Goal: Task Accomplishment & Management: Manage account settings

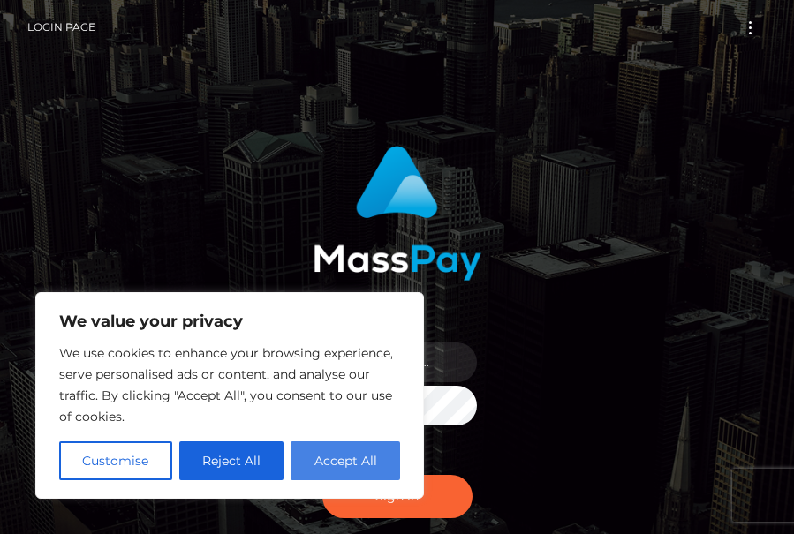
click at [352, 467] on button "Accept All" at bounding box center [346, 461] width 110 height 39
checkbox input "true"
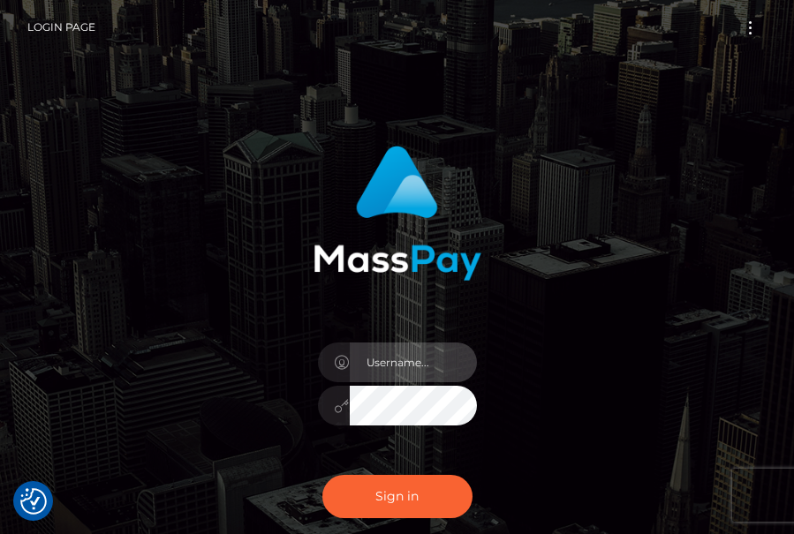
click at [417, 352] on input "text" at bounding box center [413, 363] width 127 height 40
type input "[EMAIL_ADDRESS][DOMAIN_NAME]"
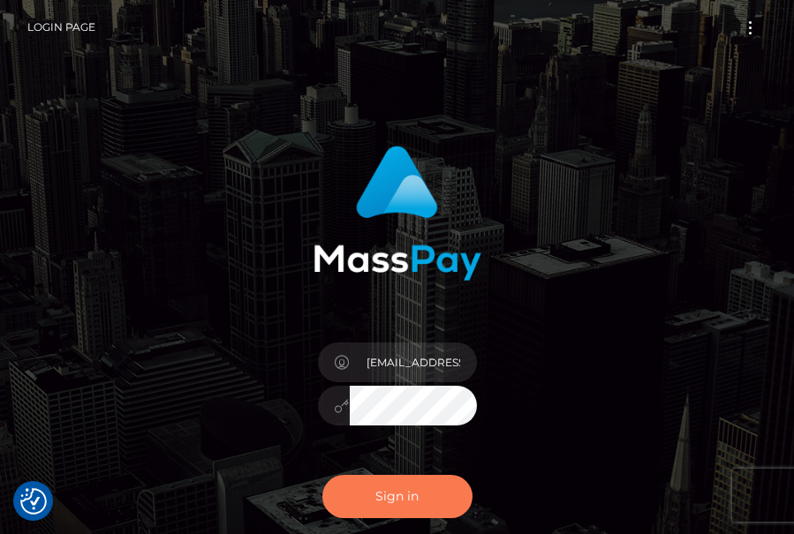
click at [407, 506] on button "Sign in" at bounding box center [397, 496] width 150 height 43
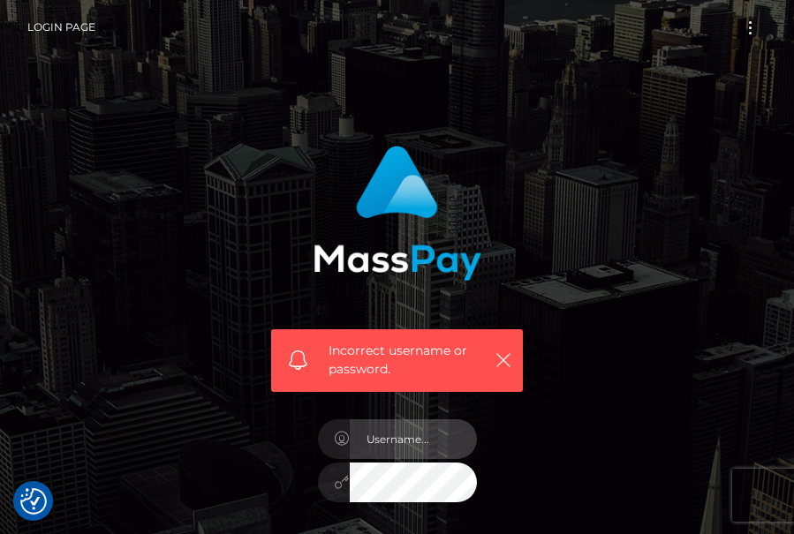
click at [427, 436] on input "text" at bounding box center [413, 440] width 127 height 40
type input "[EMAIL_ADDRESS][DOMAIN_NAME]"
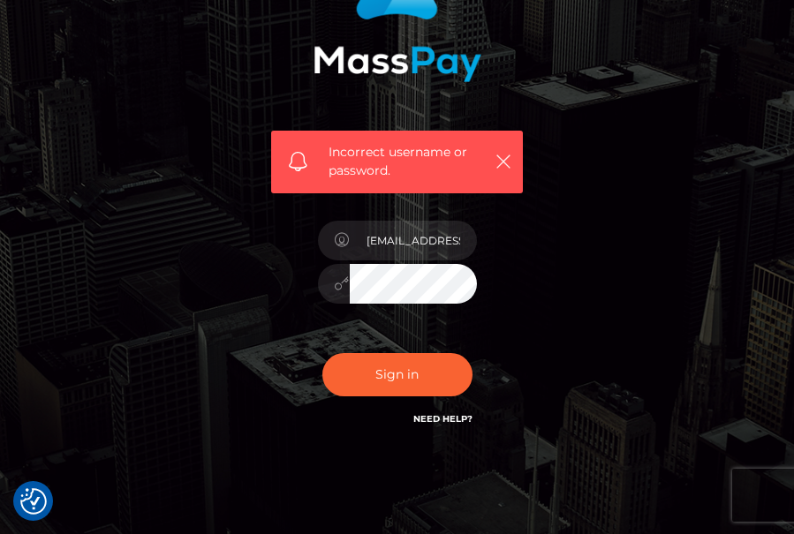
scroll to position [200, 0]
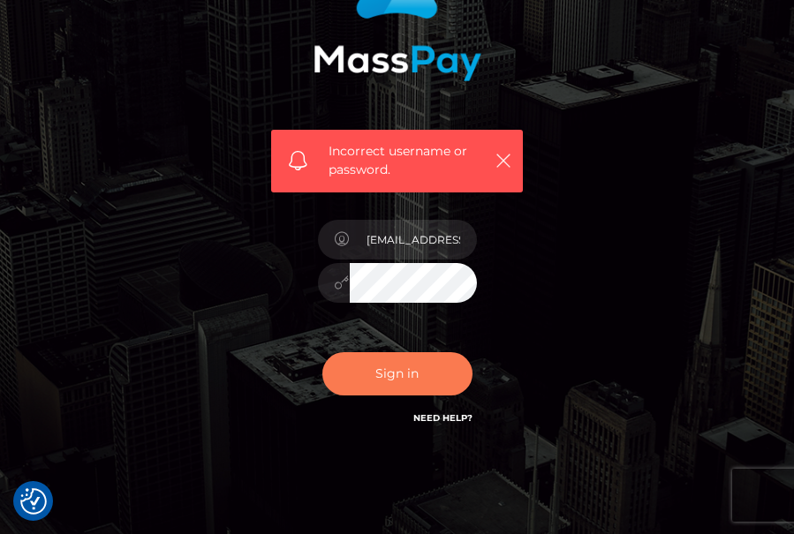
click at [447, 373] on button "Sign in" at bounding box center [397, 373] width 150 height 43
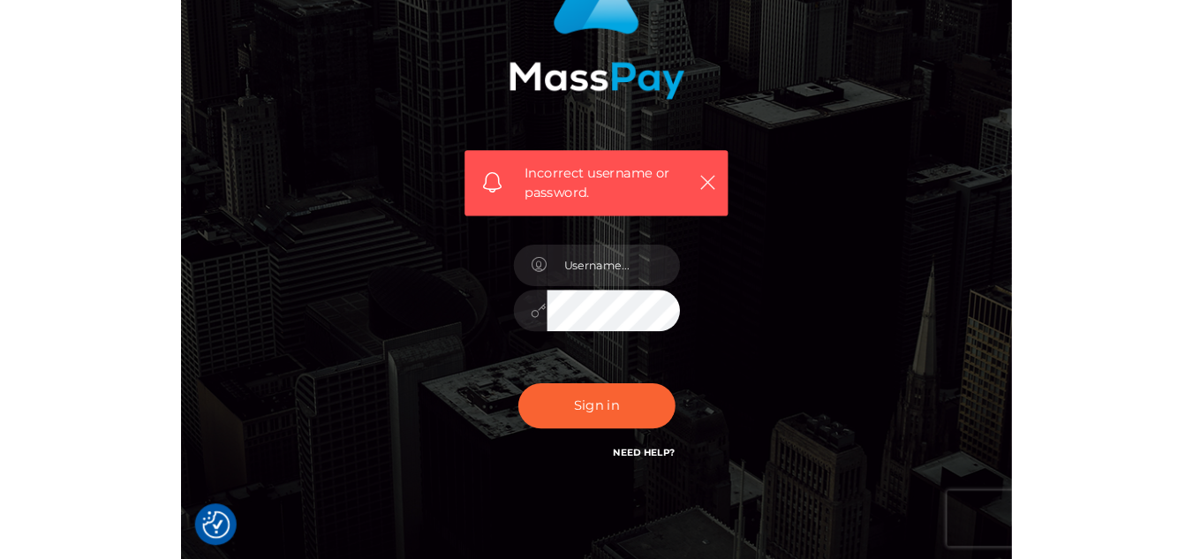
scroll to position [187, 0]
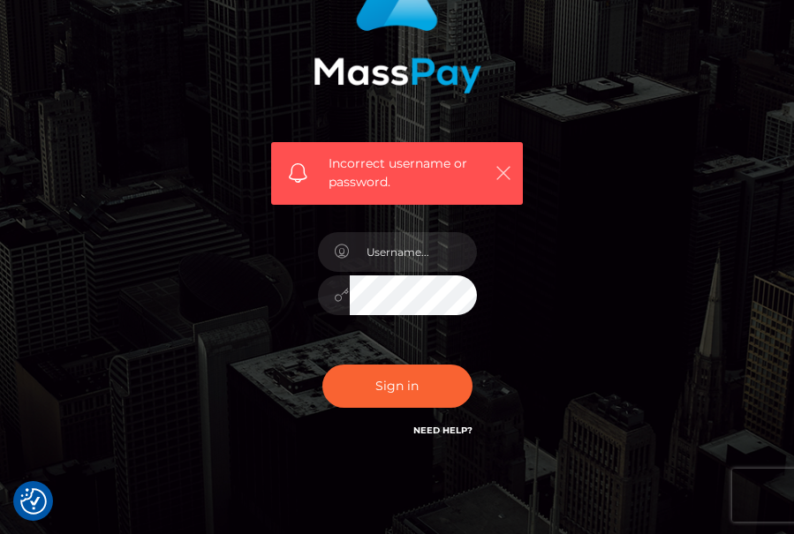
click at [508, 171] on icon "button" at bounding box center [504, 173] width 18 height 18
click at [455, 429] on link "Need Help?" at bounding box center [442, 430] width 59 height 11
click at [435, 428] on link "Need Help?" at bounding box center [442, 430] width 59 height 11
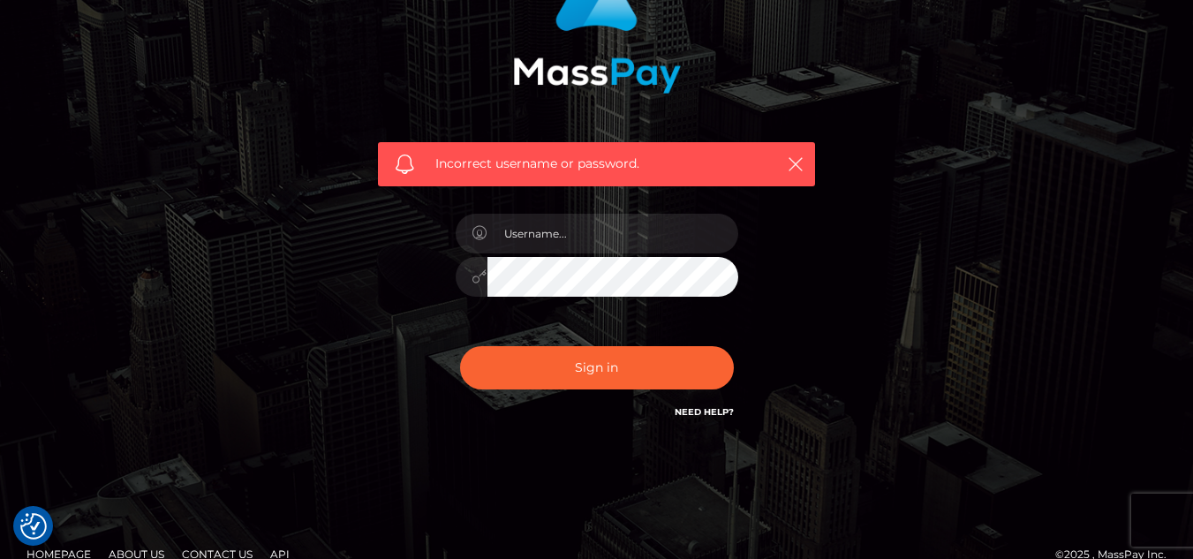
scroll to position [214, 0]
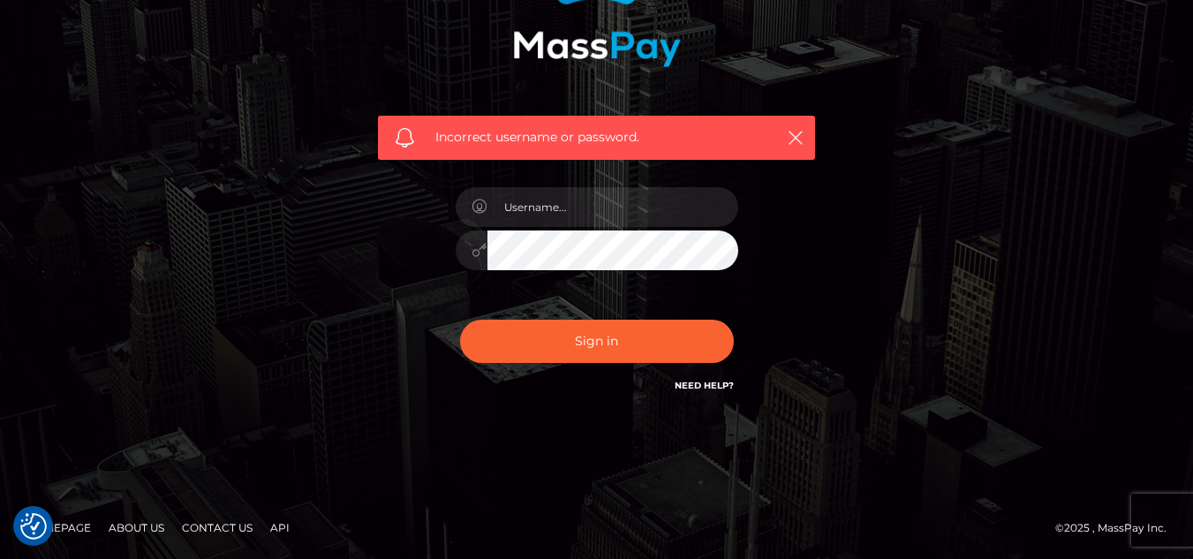
click at [710, 381] on link "Need Help?" at bounding box center [704, 385] width 59 height 11
click at [716, 382] on link "Need Help?" at bounding box center [704, 385] width 59 height 11
click at [718, 383] on link "Need Help?" at bounding box center [704, 385] width 59 height 11
click at [793, 139] on icon "button" at bounding box center [796, 138] width 18 height 18
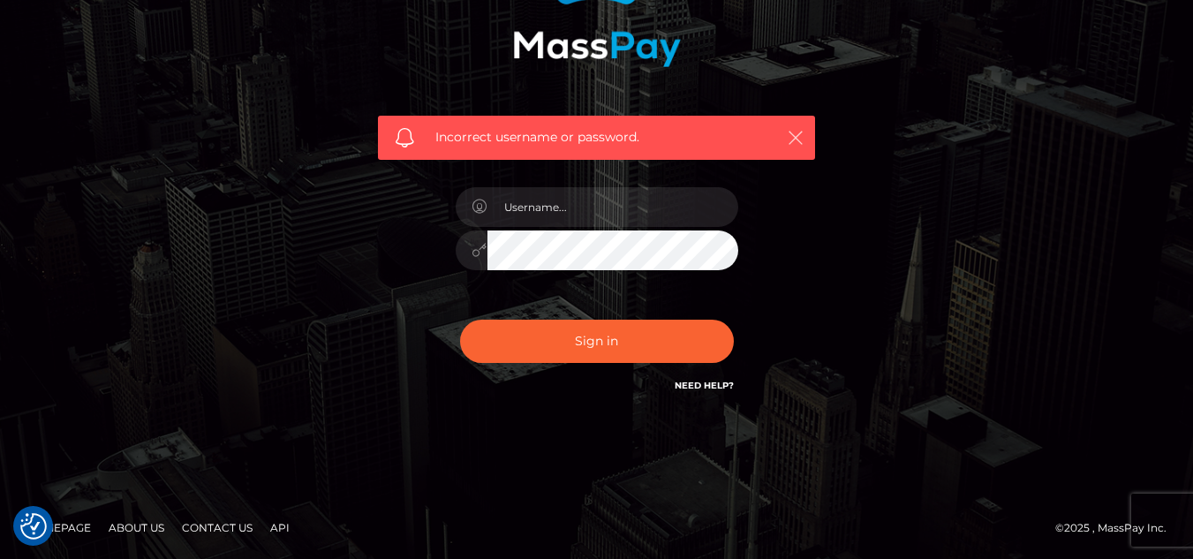
click at [793, 130] on icon "button" at bounding box center [796, 138] width 18 height 18
click at [639, 218] on input "text" at bounding box center [613, 207] width 251 height 40
click at [579, 215] on input "text" at bounding box center [613, 207] width 251 height 40
type input "thegoddesslanacage@gmail.com"
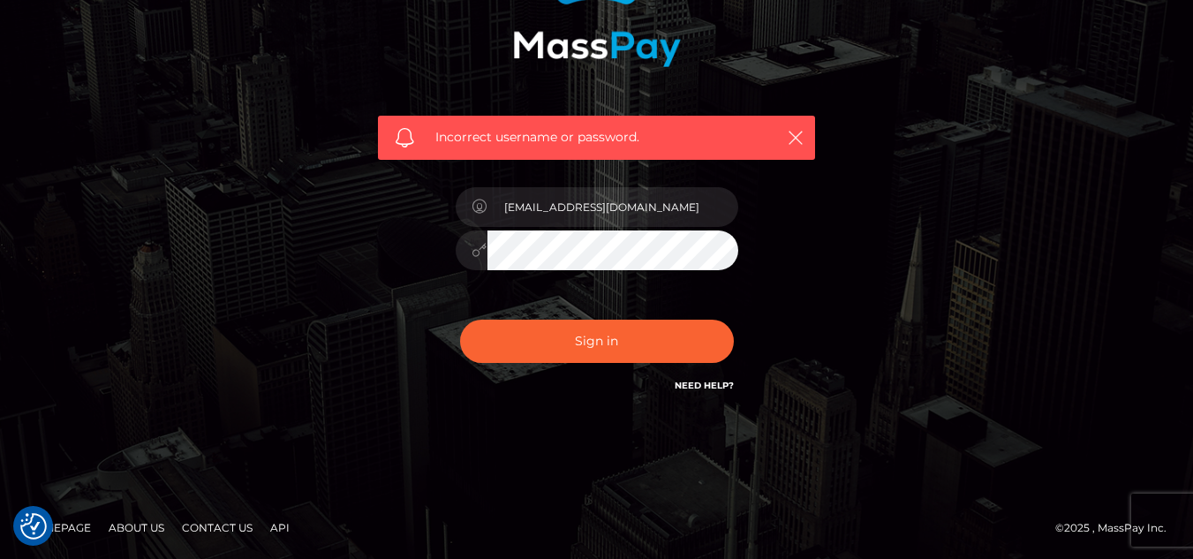
click at [460, 320] on button "Sign in" at bounding box center [597, 341] width 274 height 43
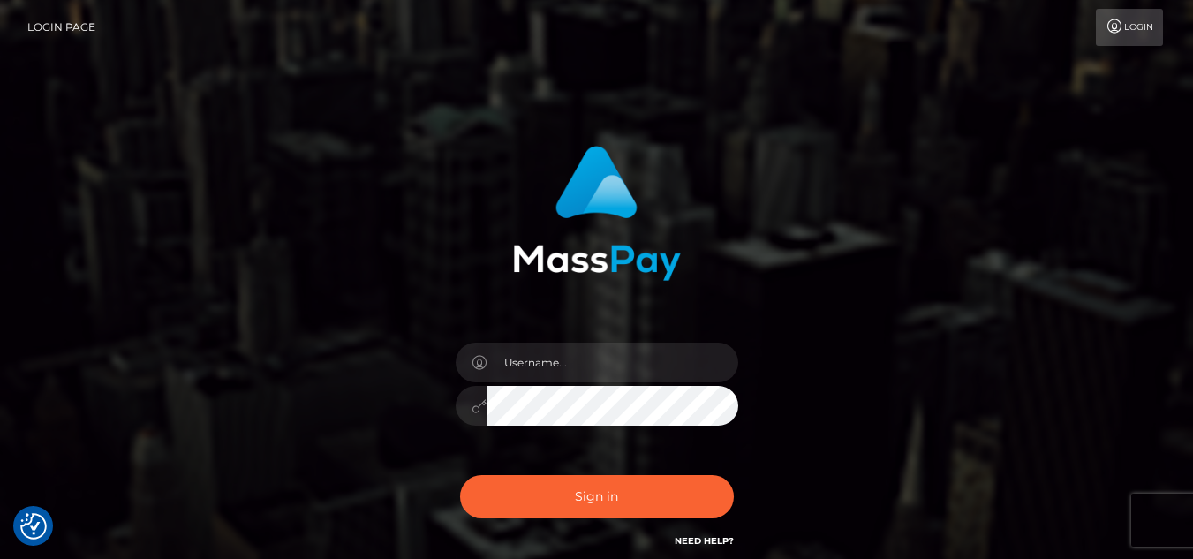
scroll to position [155, 0]
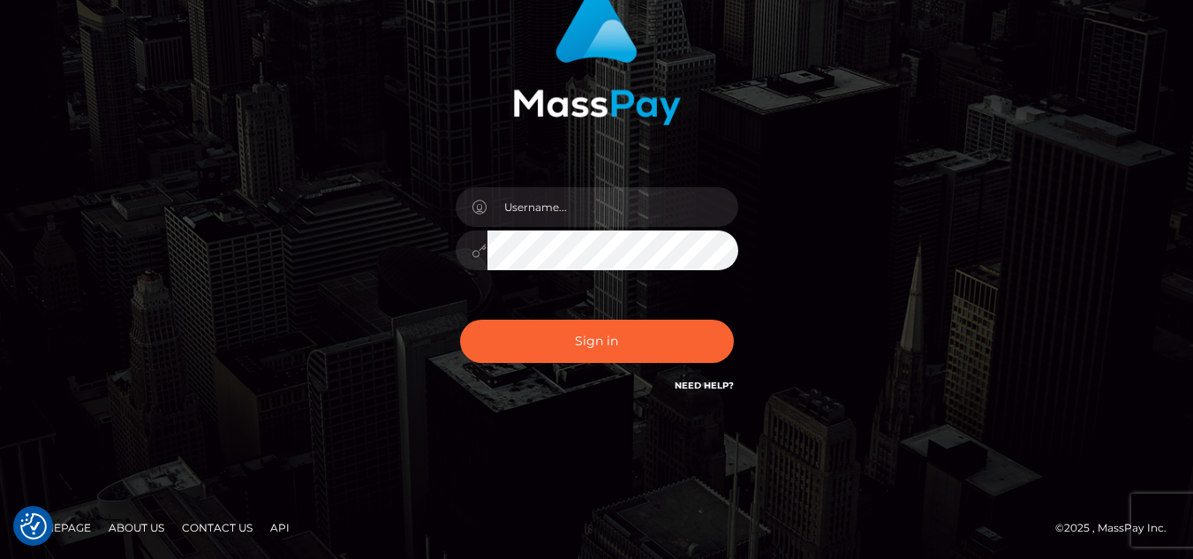
click at [709, 386] on link "Need Help?" at bounding box center [704, 385] width 59 height 11
click at [712, 389] on link "Need Help?" at bounding box center [704, 385] width 59 height 11
click at [687, 206] on input "text" at bounding box center [613, 207] width 251 height 40
type input "[EMAIL_ADDRESS][DOMAIN_NAME]"
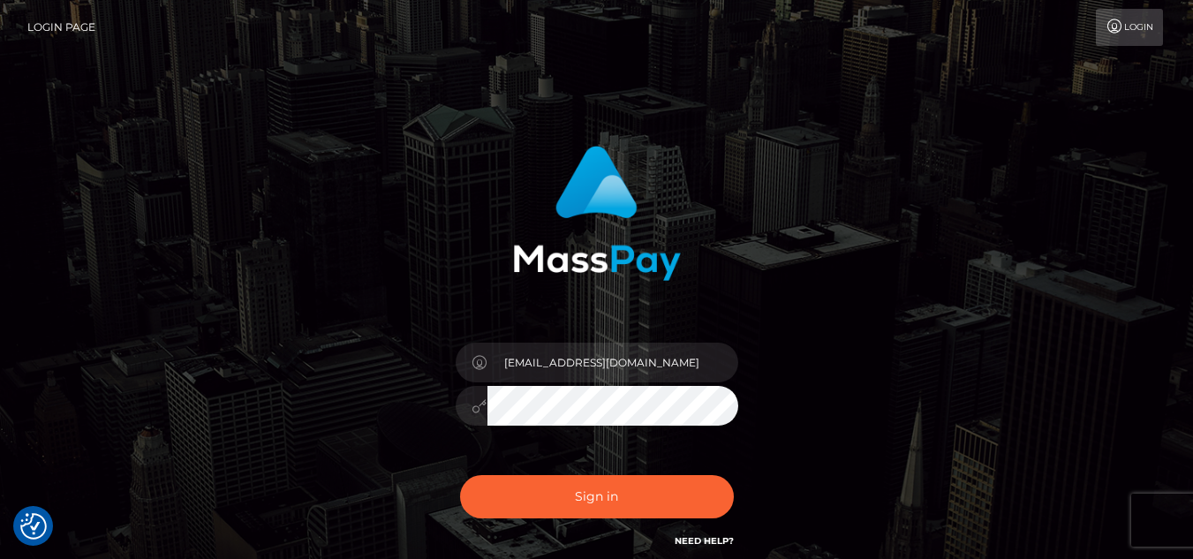
click at [1140, 21] on link "Login" at bounding box center [1129, 27] width 67 height 37
click at [75, 25] on link "Login Page" at bounding box center [61, 27] width 68 height 37
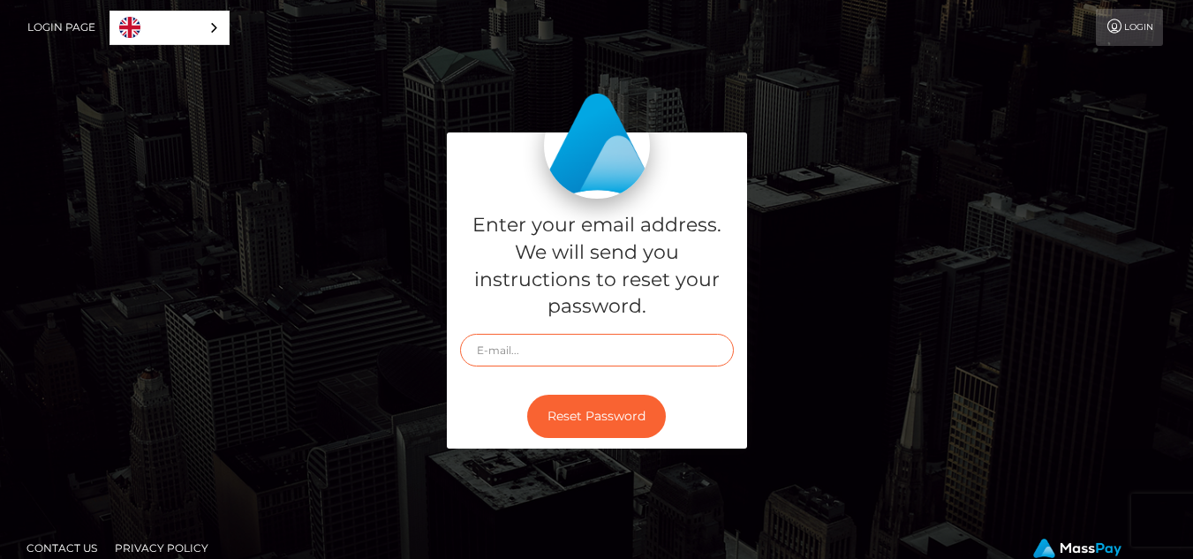
click at [586, 347] on input "text" at bounding box center [597, 350] width 274 height 33
type input "l"
click at [210, 27] on div "English" at bounding box center [170, 28] width 120 height 34
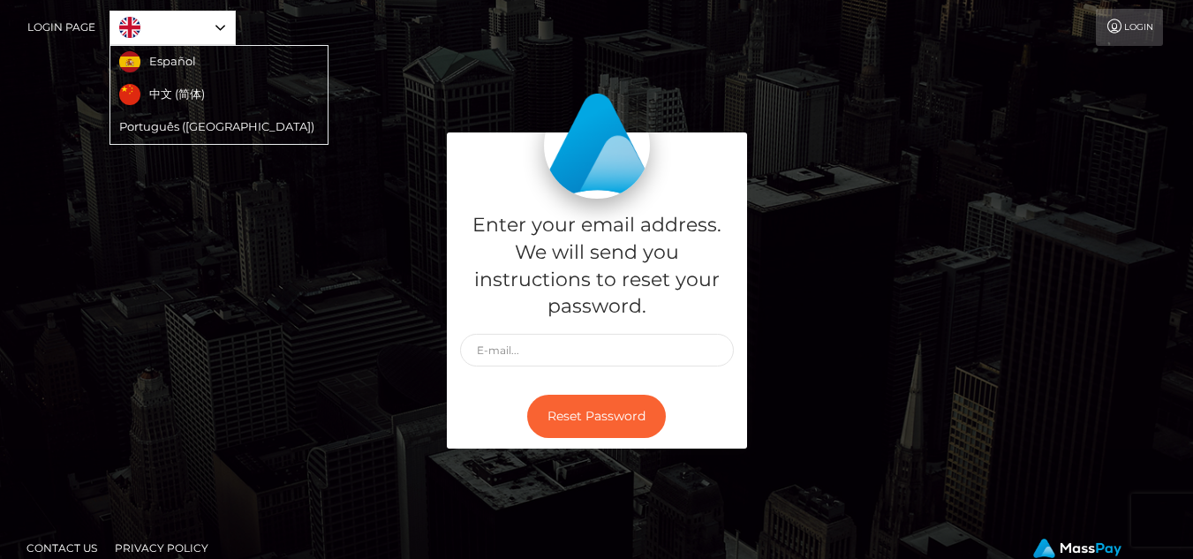
click at [210, 27] on link "English" at bounding box center [172, 27] width 125 height 33
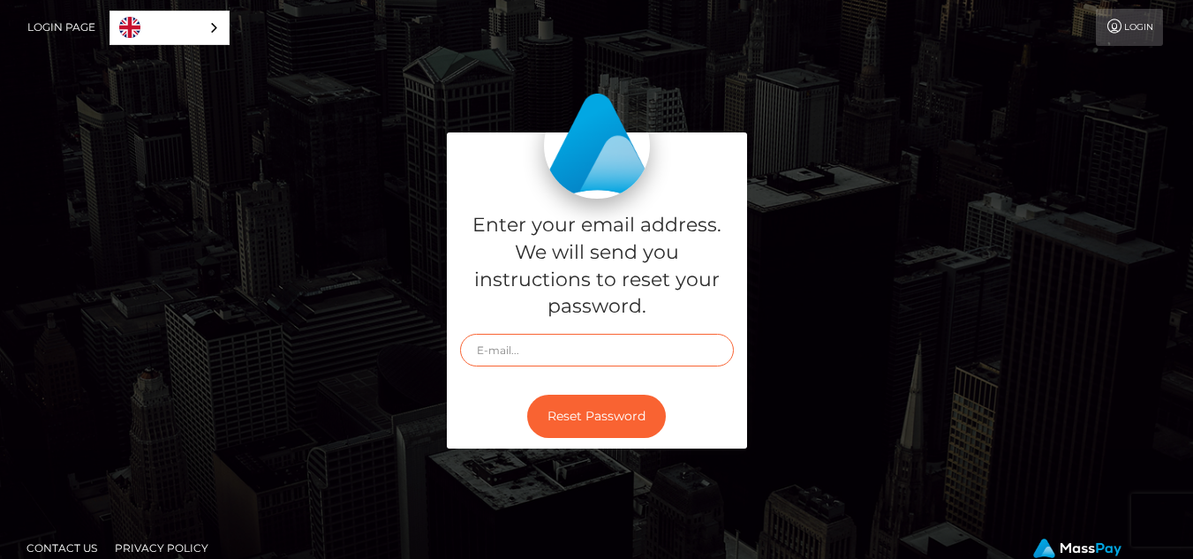
click at [543, 358] on input "text" at bounding box center [597, 350] width 274 height 33
type input "thegoddesslanacage@gmail.com"
click at [527, 395] on button "Reset Password" at bounding box center [596, 416] width 139 height 43
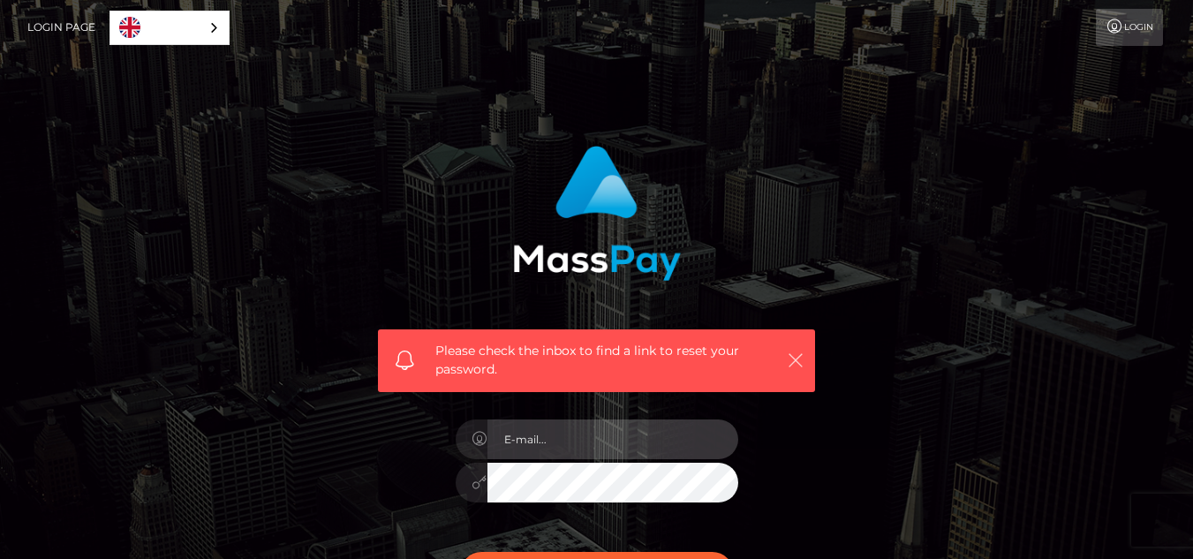
type input "[EMAIL_ADDRESS][DOMAIN_NAME]"
click at [794, 358] on icon "button" at bounding box center [796, 361] width 18 height 18
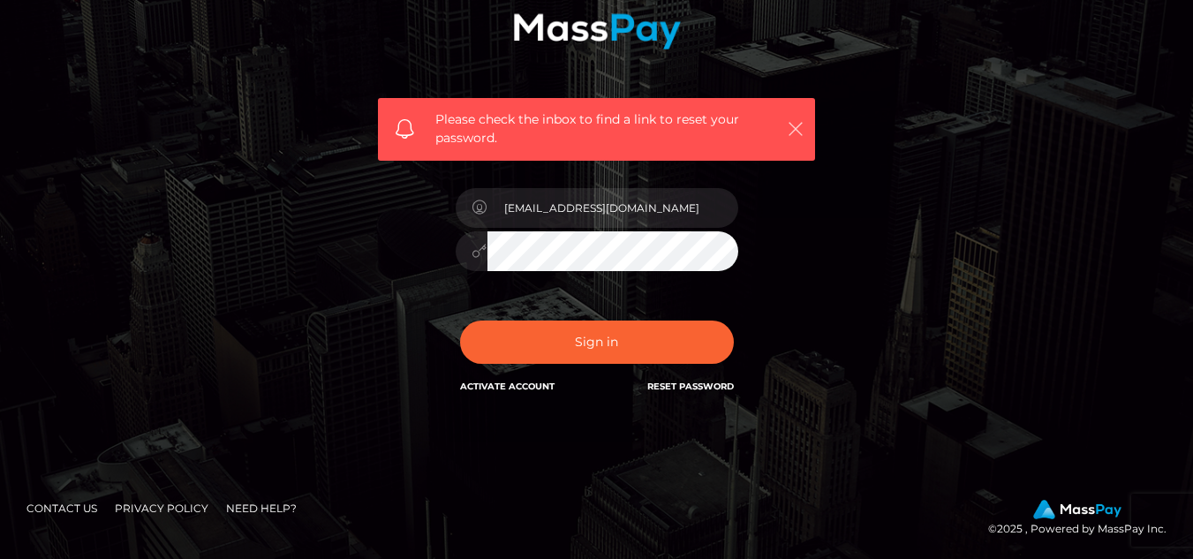
scroll to position [232, 0]
